Goal: Navigation & Orientation: Understand site structure

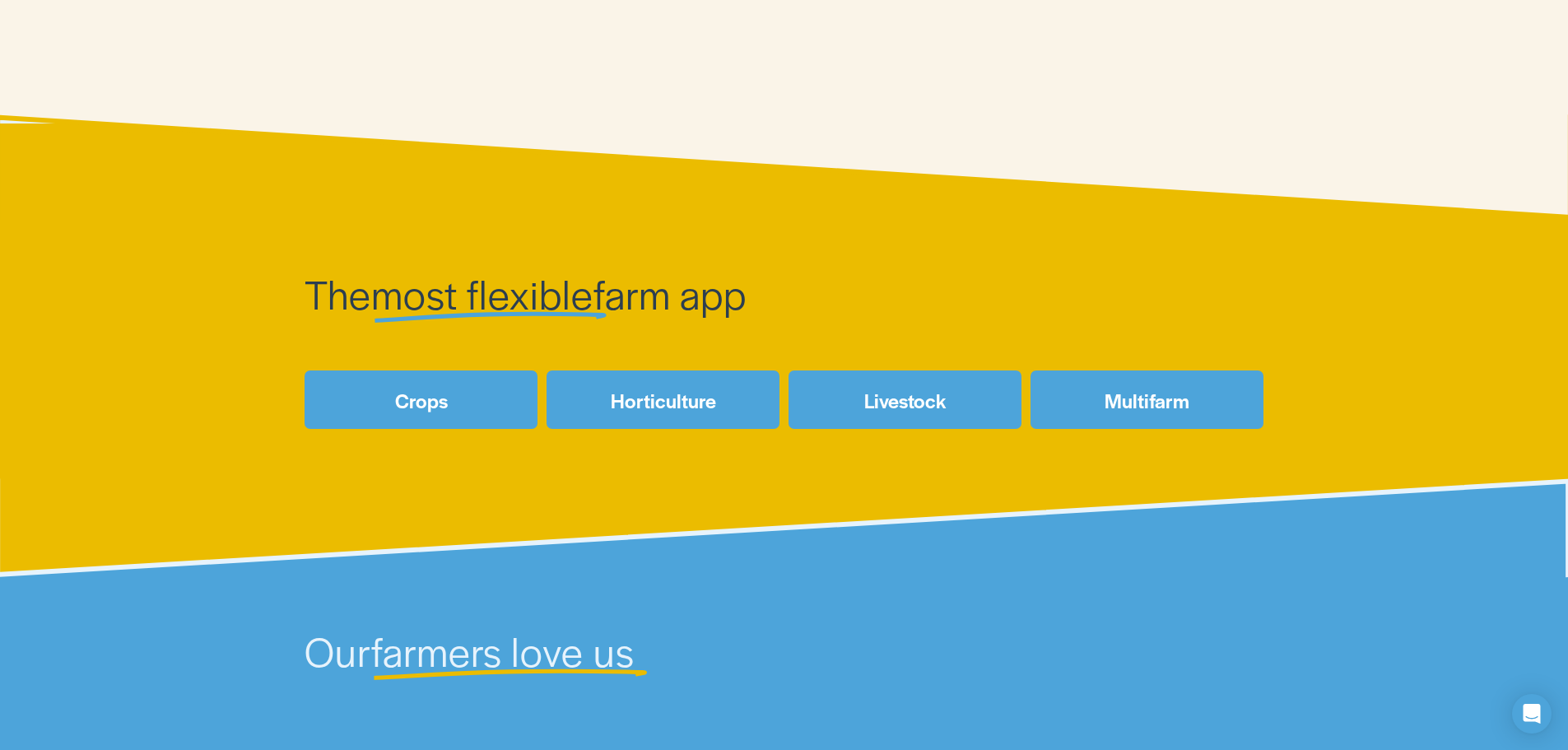
scroll to position [576, 0]
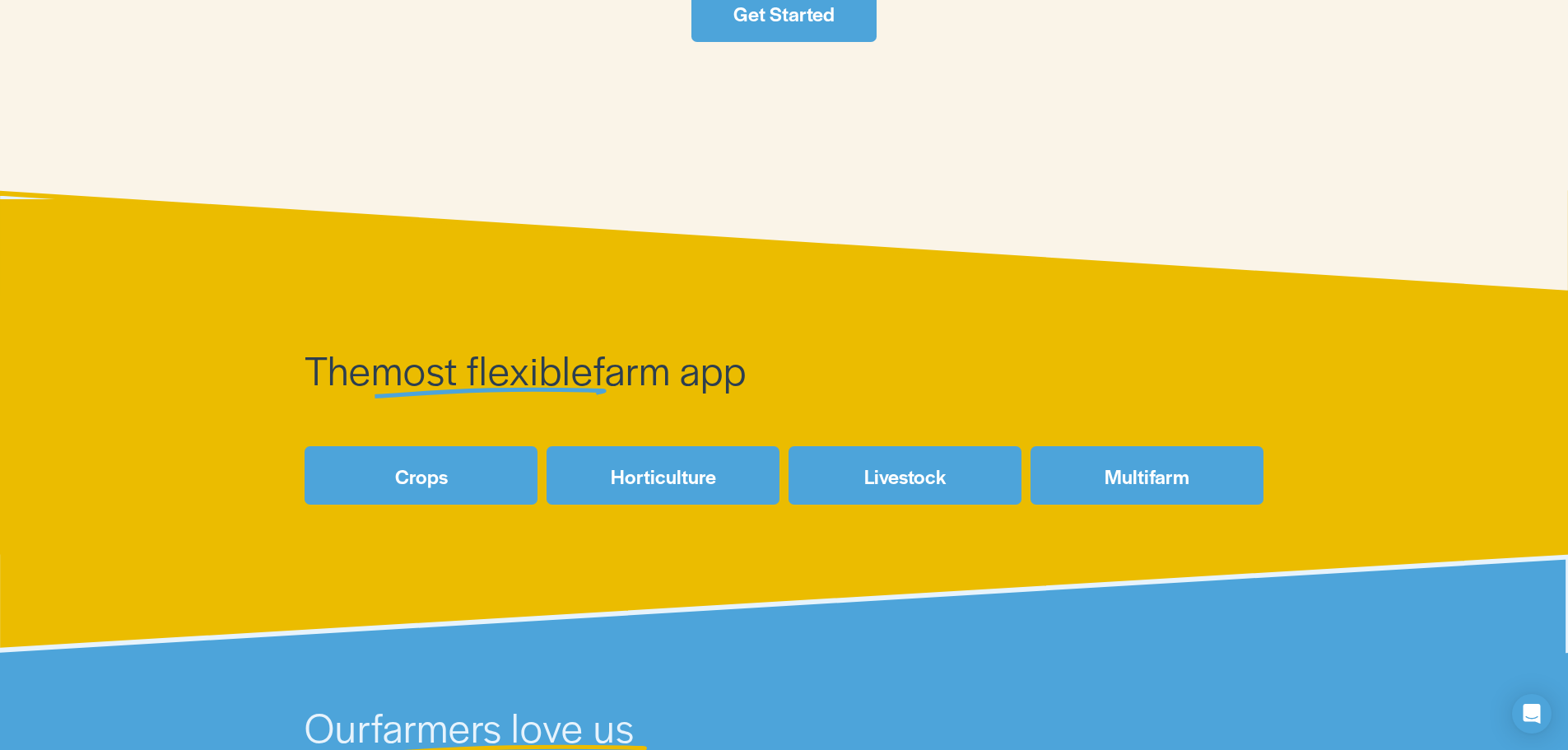
click at [479, 471] on link "Crops" at bounding box center [421, 475] width 233 height 59
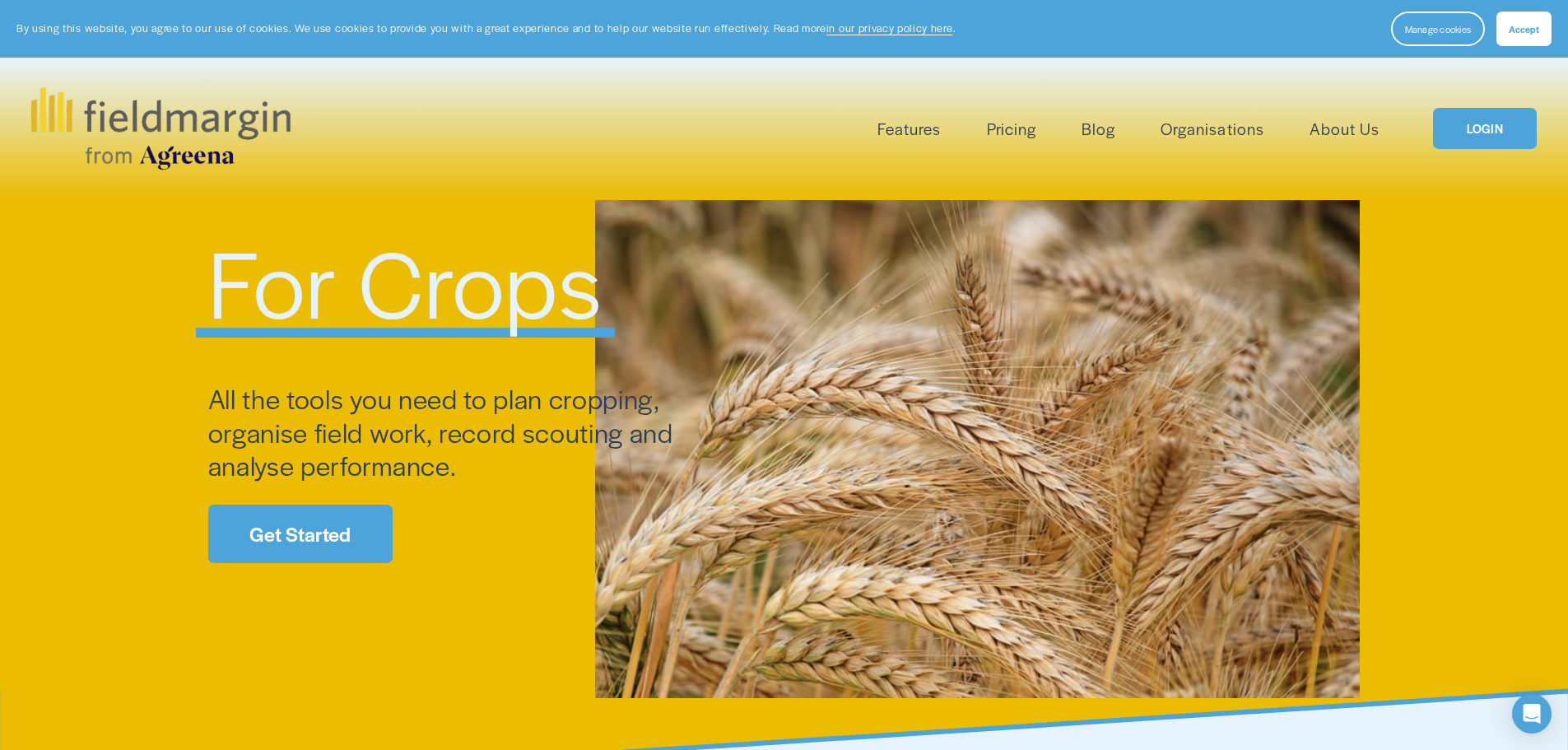
click at [1007, 134] on link "Pricing" at bounding box center [1011, 129] width 49 height 27
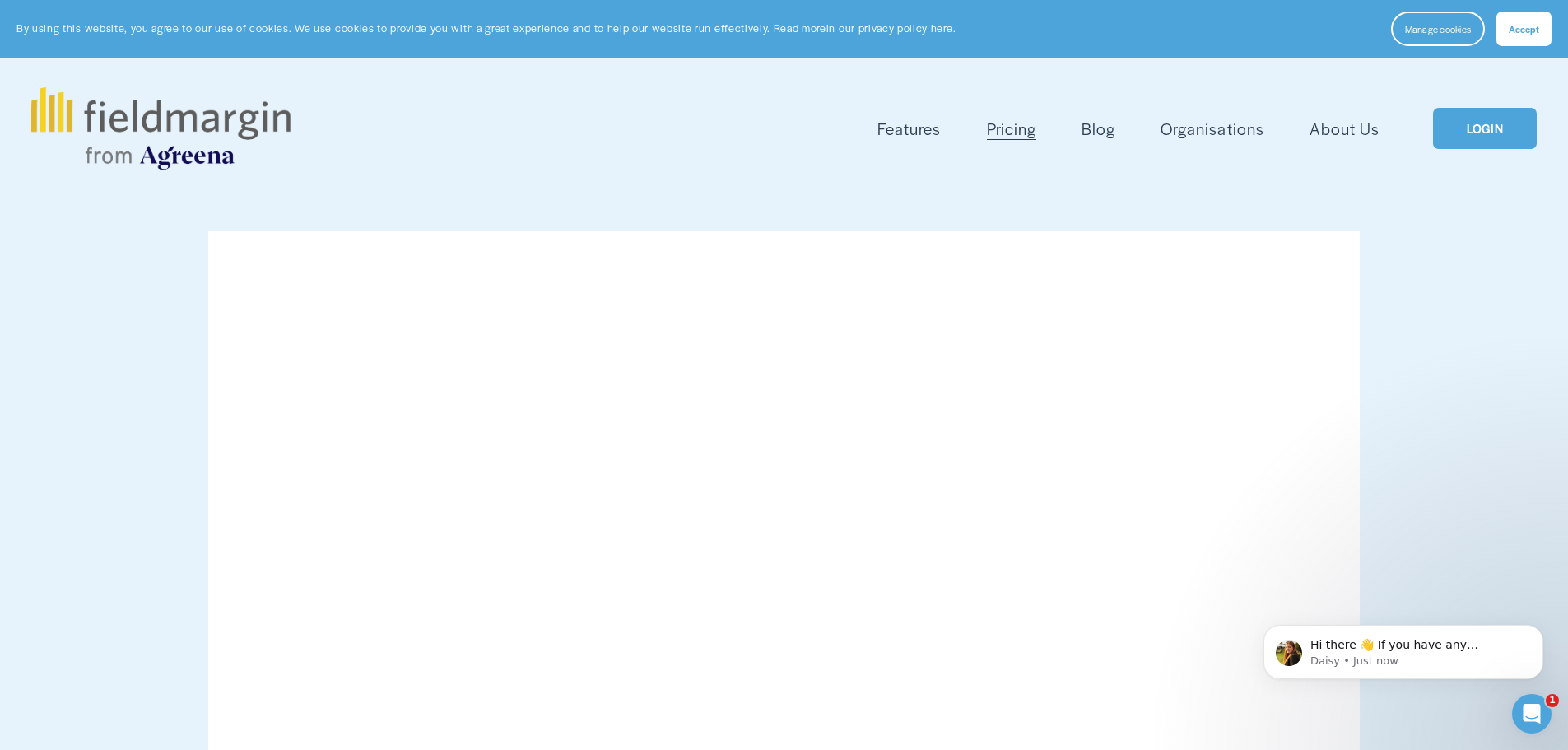
click at [0, 0] on span "Mapping" at bounding box center [0, 0] width 0 height 0
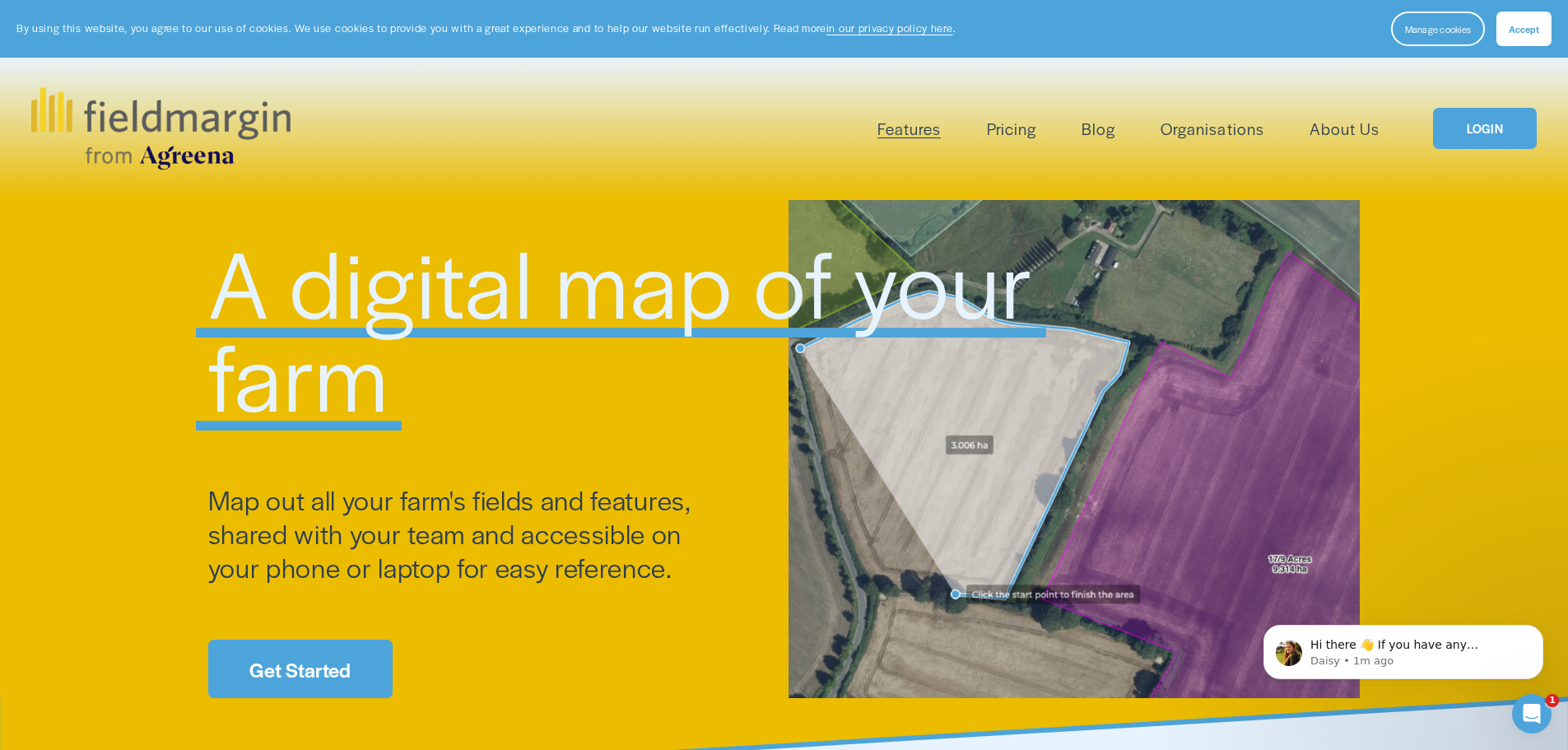
click at [0, 0] on span "Livestock" at bounding box center [0, 0] width 0 height 0
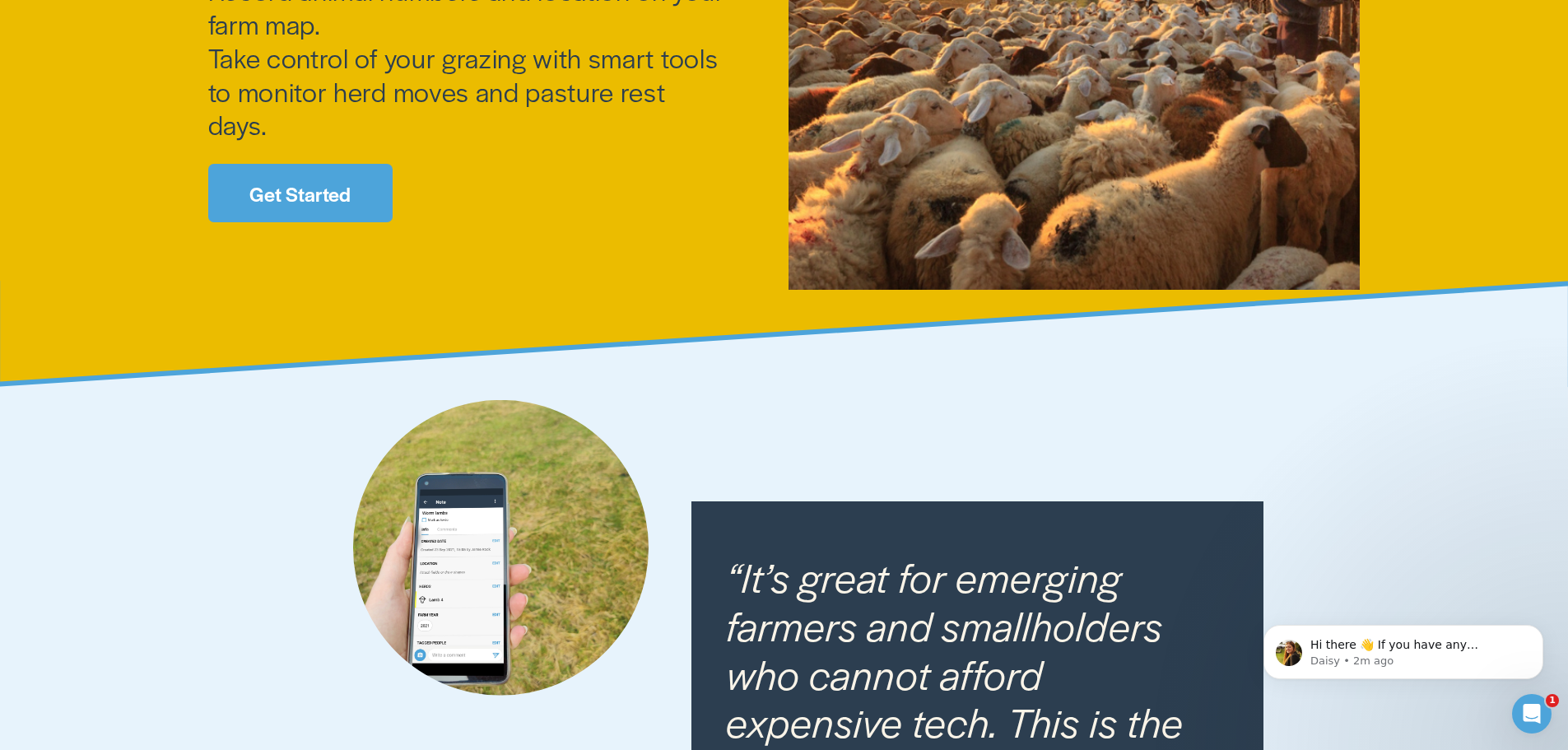
scroll to position [412, 0]
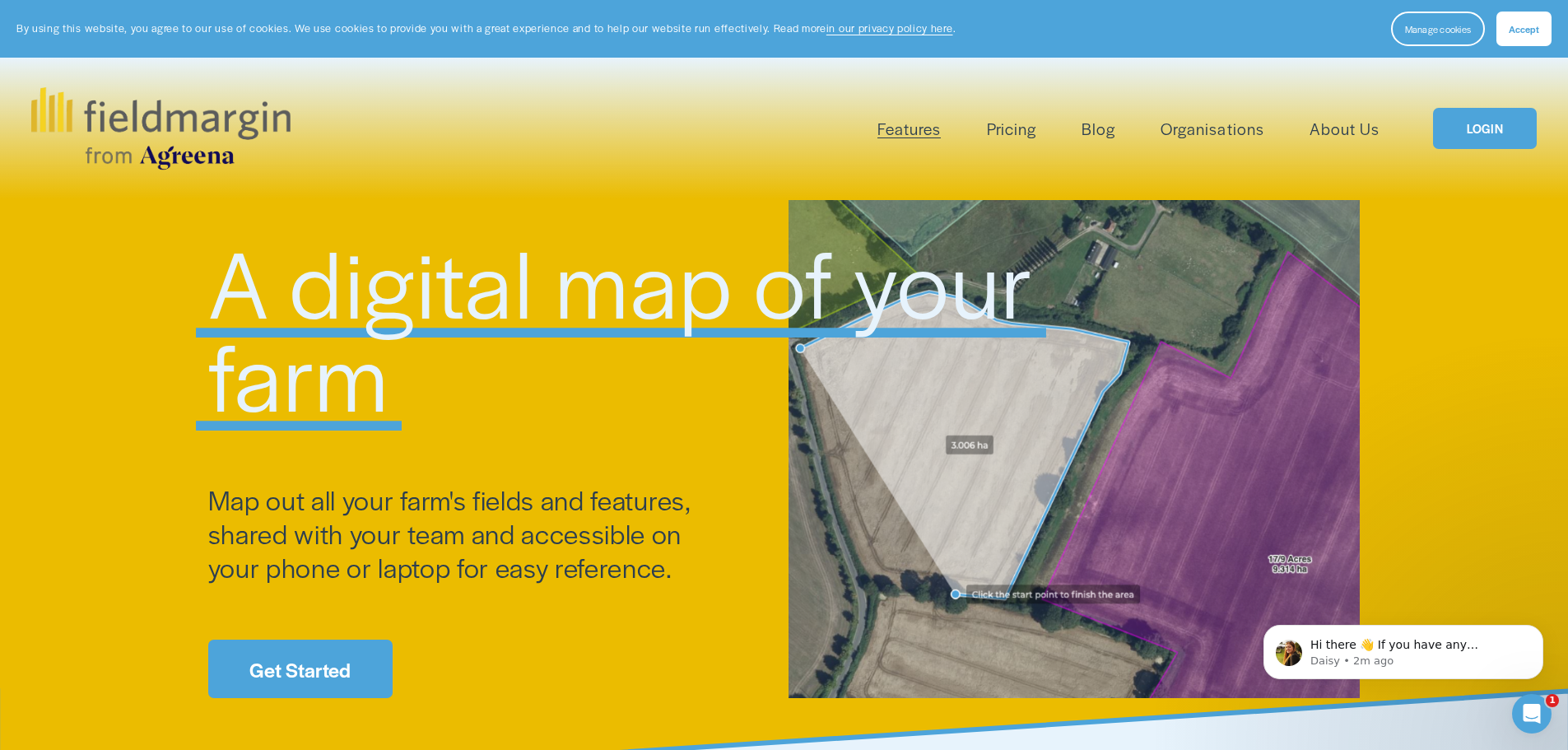
click at [1233, 128] on link "Organisations" at bounding box center [1212, 129] width 103 height 27
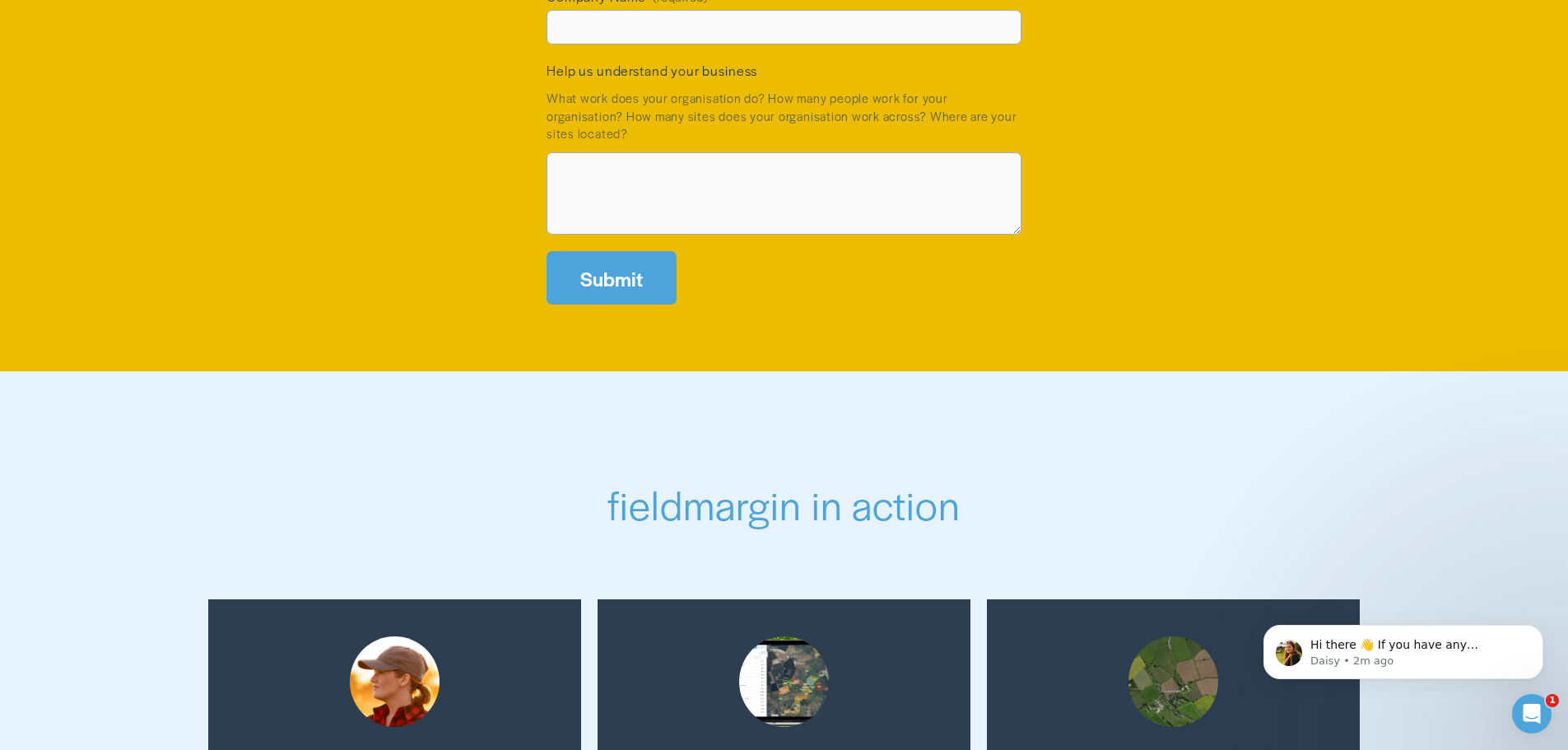
scroll to position [2633, 0]
